Goal: Information Seeking & Learning: Find specific fact

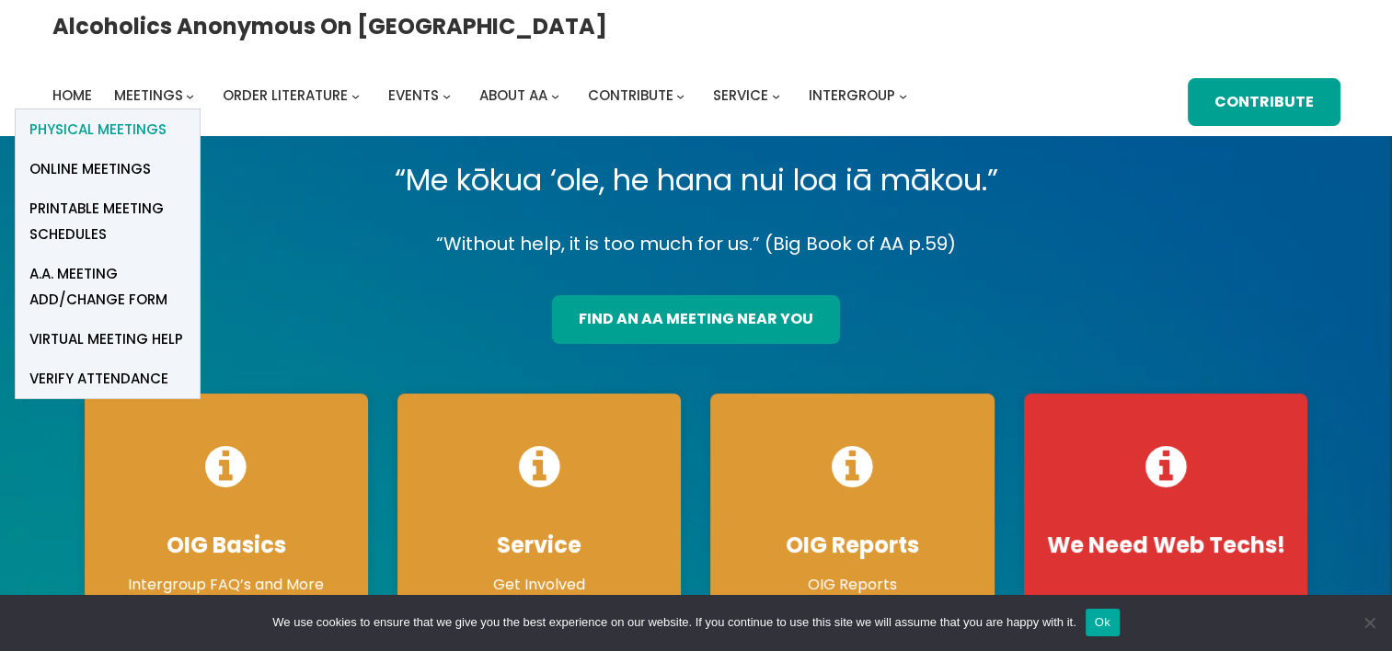
click at [166, 117] on span "Physical Meetings" at bounding box center [97, 130] width 137 height 26
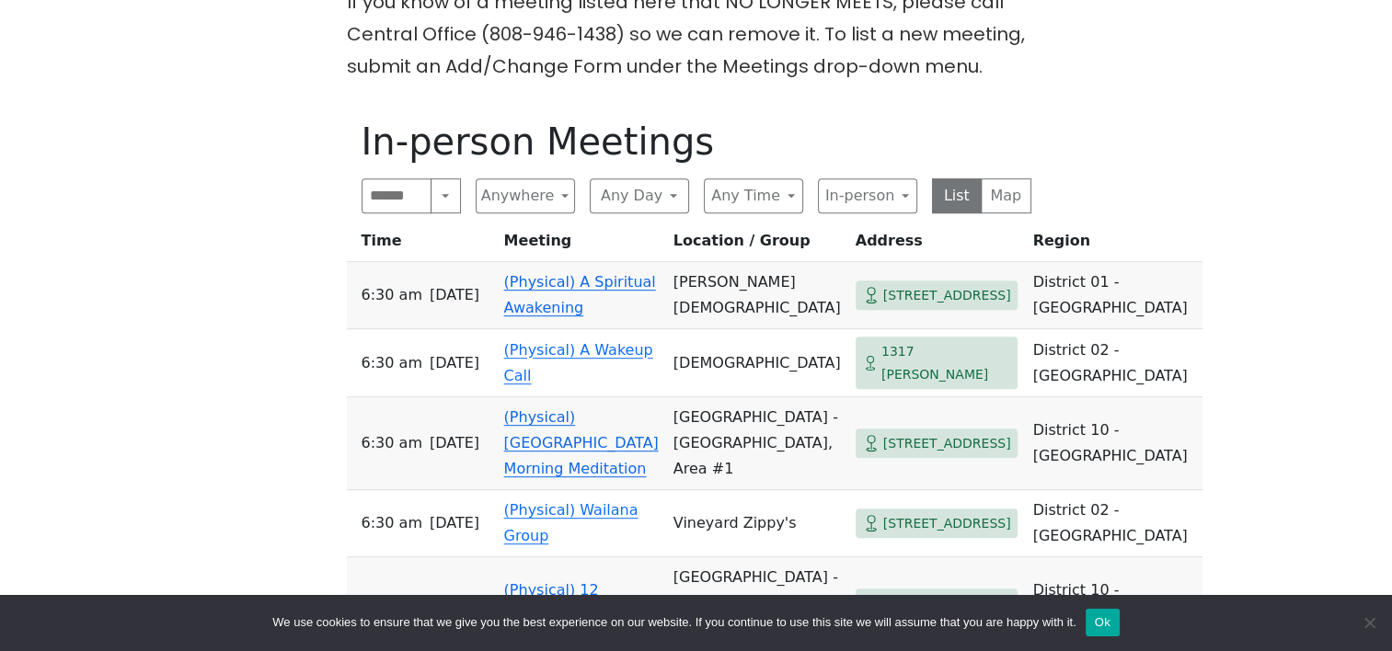
scroll to position [1104, 0]
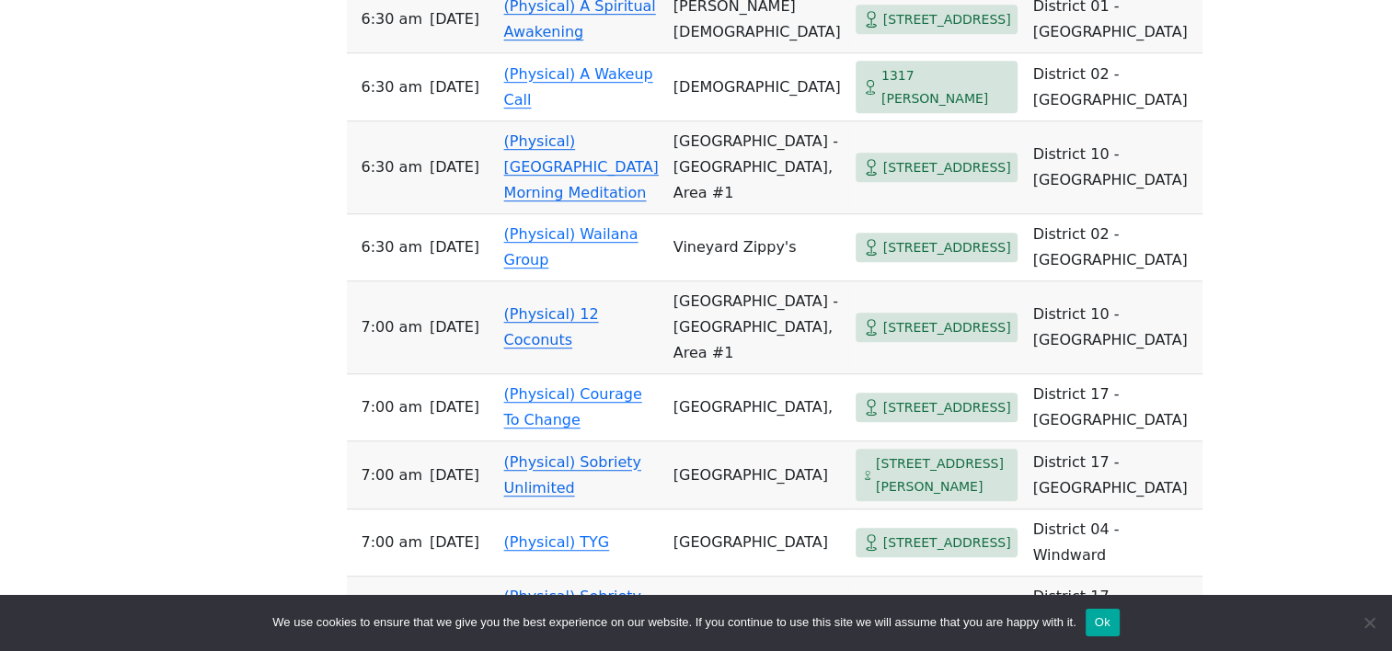
click at [883, 316] on span "[STREET_ADDRESS]" at bounding box center [947, 327] width 128 height 23
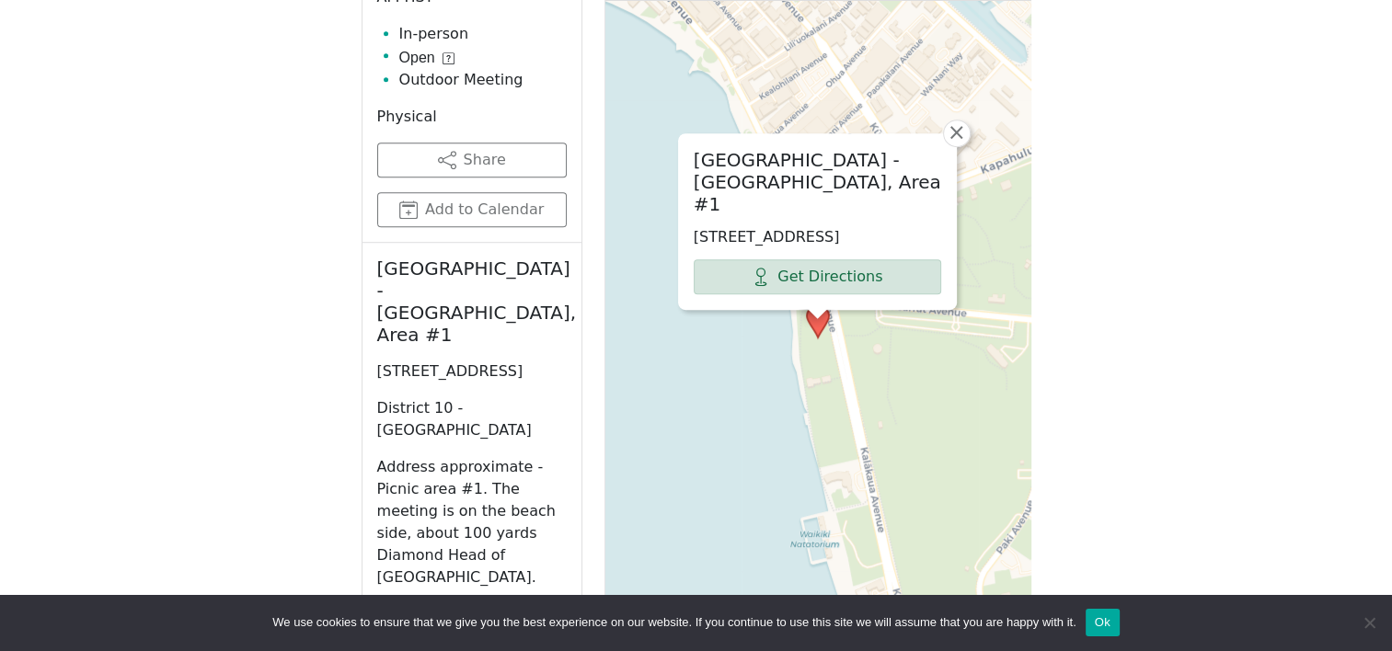
scroll to position [1085, 0]
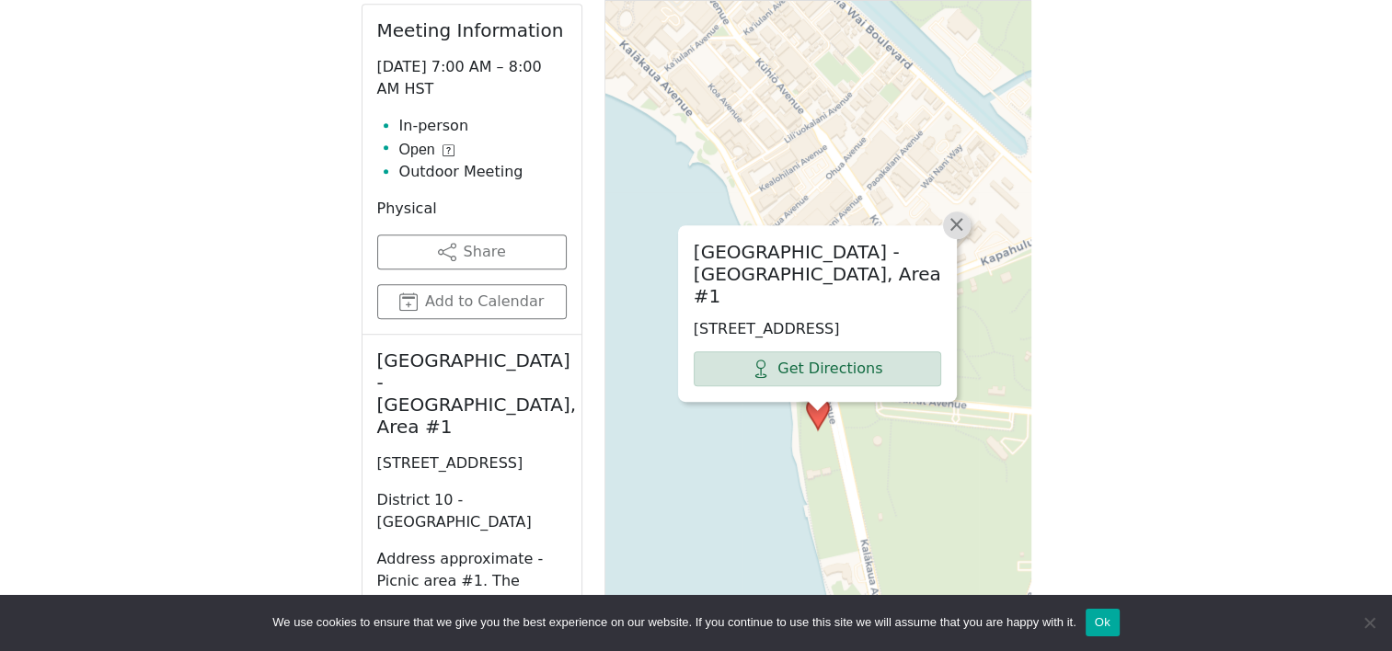
click at [956, 213] on span "×" at bounding box center [956, 224] width 18 height 22
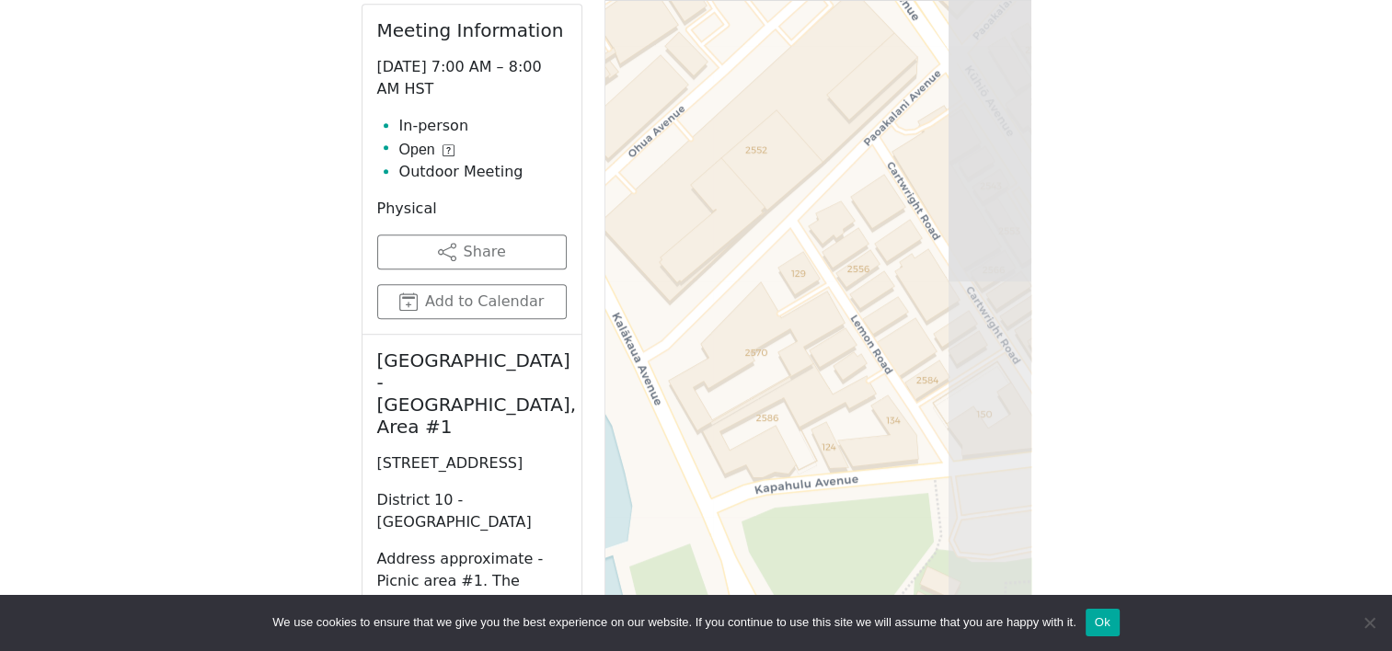
drag, startPoint x: 856, startPoint y: 260, endPoint x: 717, endPoint y: 284, distance: 140.9
click at [717, 284] on div "Leaflet | © OpenStreetMap contributors © CARTO" at bounding box center [817, 414] width 427 height 920
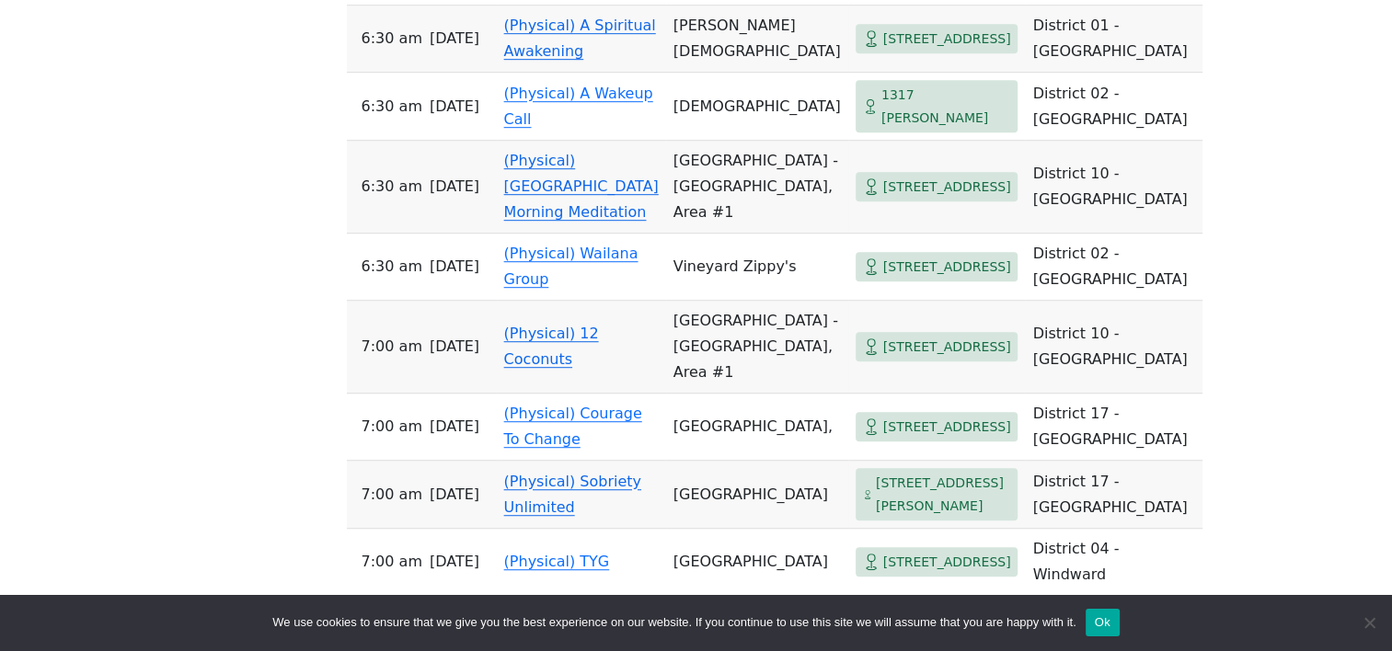
scroll to position [1104, 0]
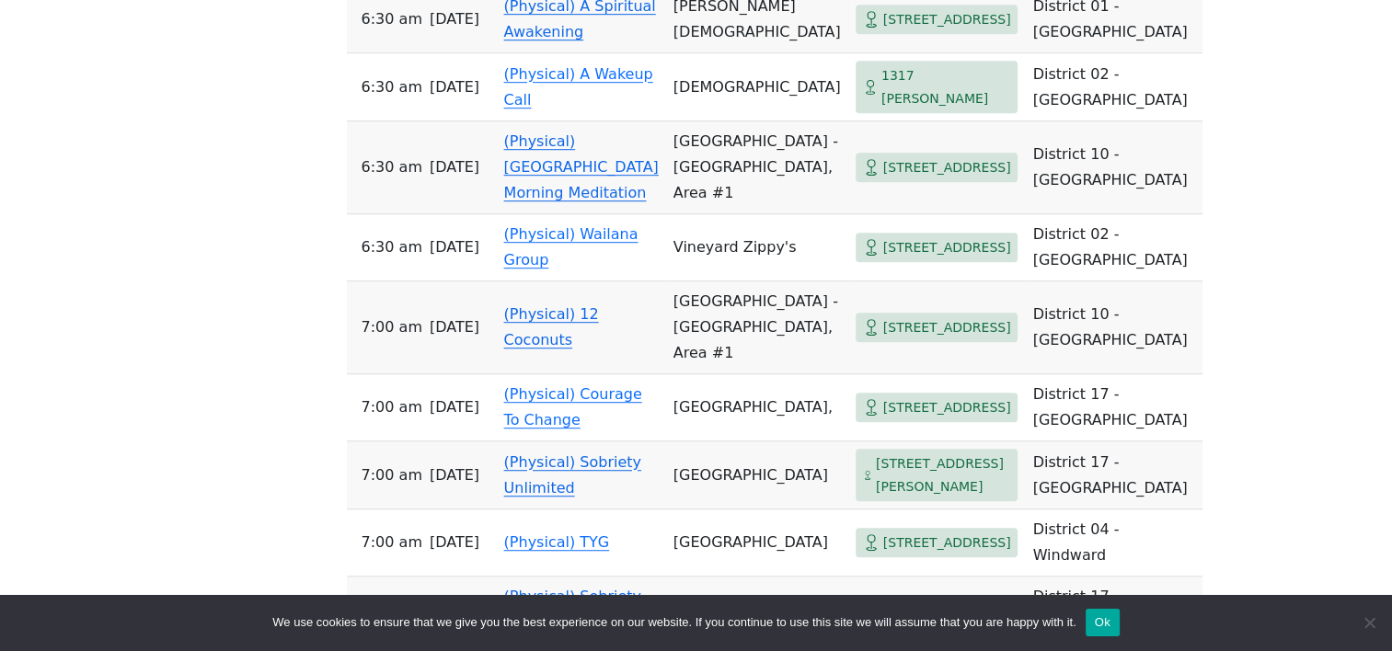
click at [895, 320] on span "[STREET_ADDRESS]" at bounding box center [947, 327] width 128 height 23
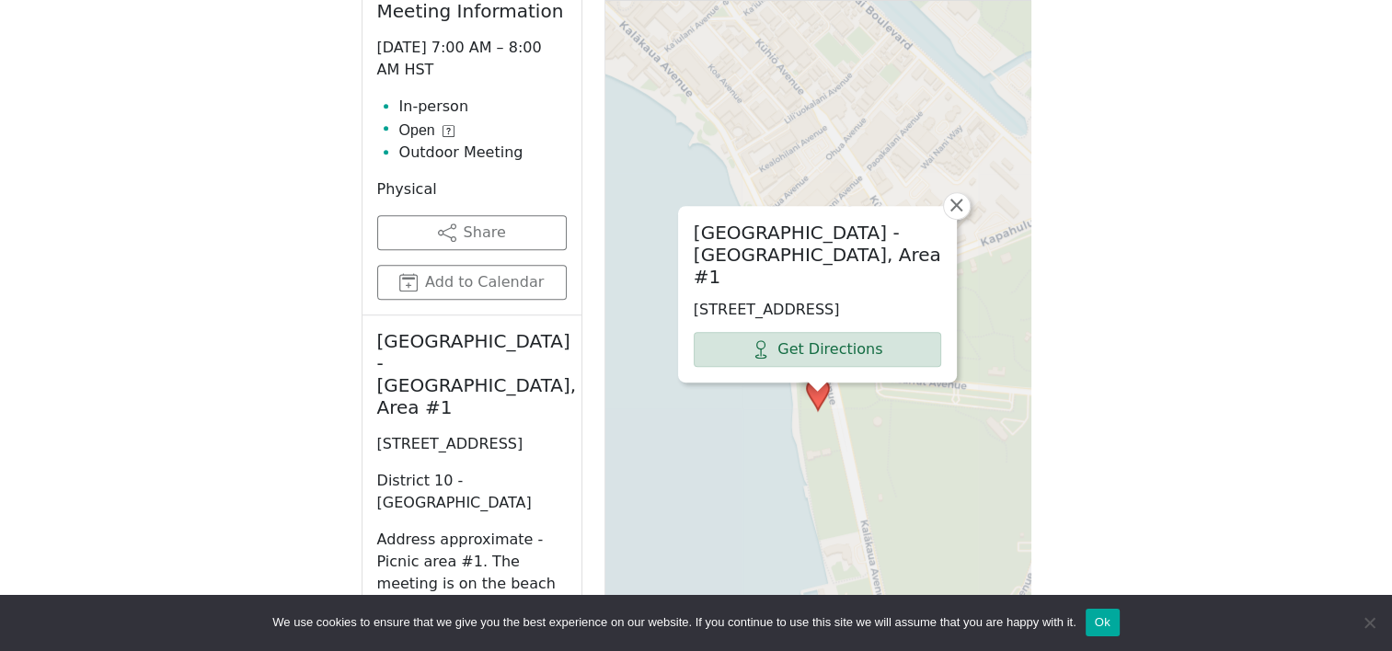
scroll to position [901, 0]
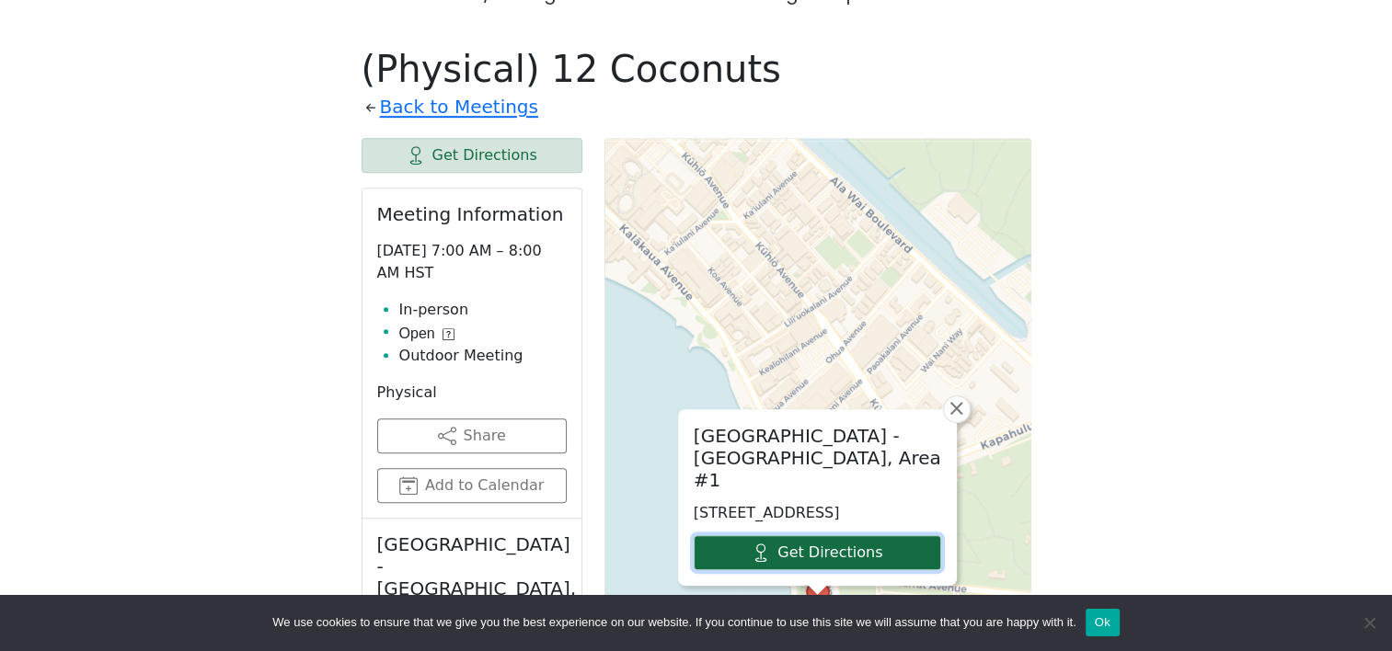
click at [812, 535] on link "Get Directions" at bounding box center [817, 552] width 247 height 35
